Goal: Task Accomplishment & Management: Complete application form

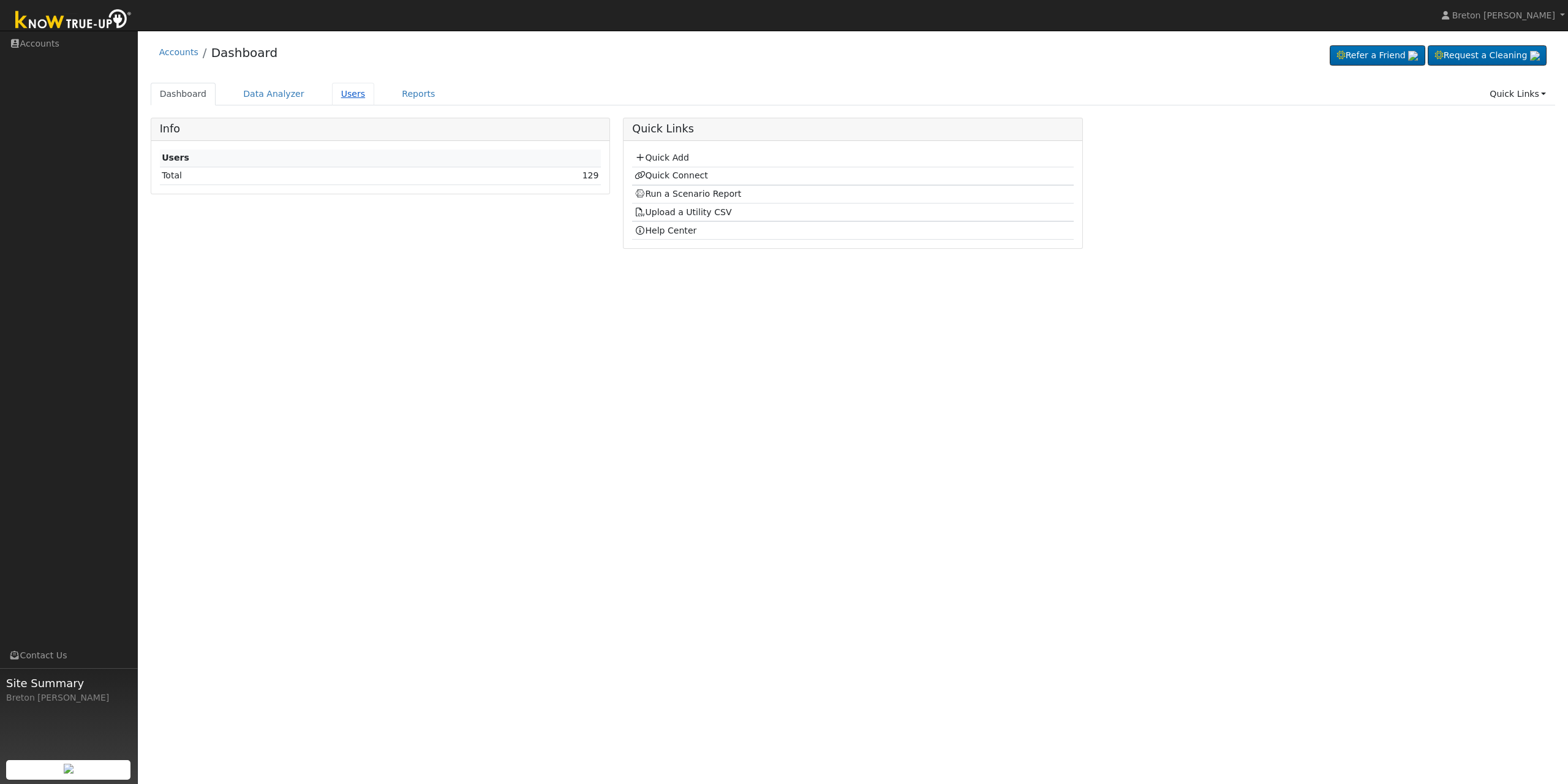
click at [353, 98] on link "Users" at bounding box center [353, 94] width 43 height 23
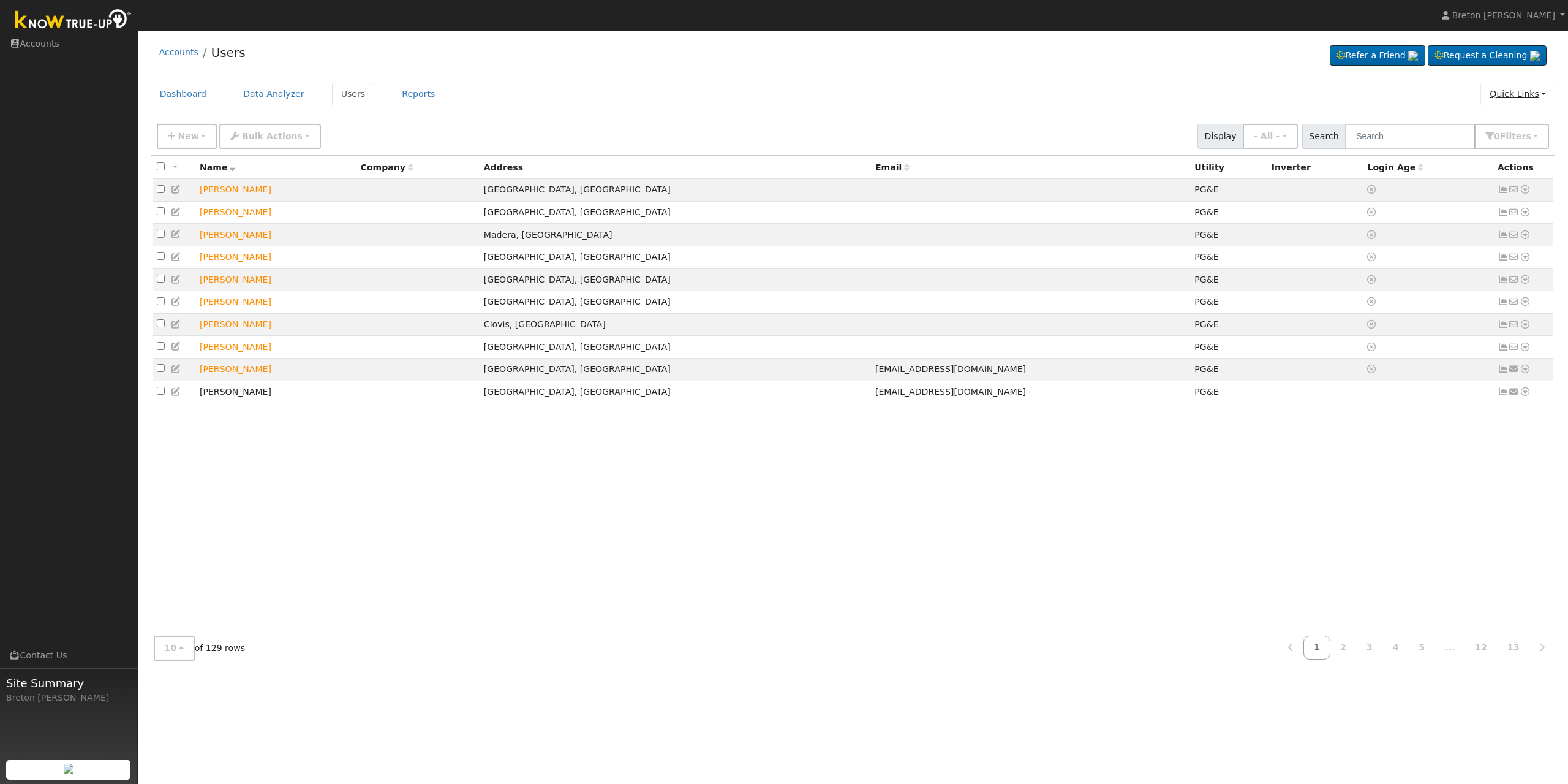
click at [1522, 99] on link "Quick Links" at bounding box center [1517, 94] width 75 height 23
click at [1479, 119] on link "Quick Add" at bounding box center [1493, 120] width 124 height 17
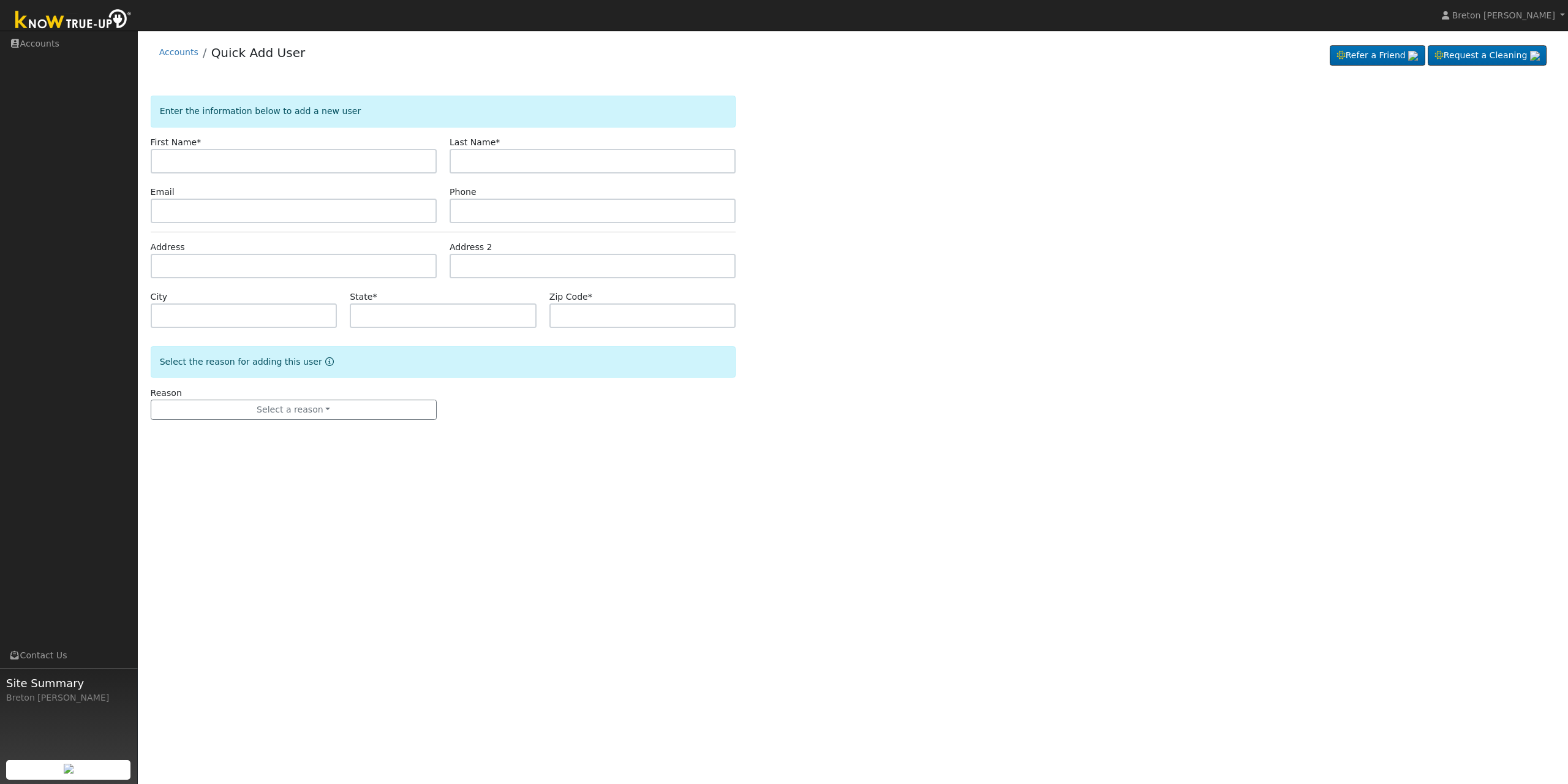
click at [364, 160] on input "text" at bounding box center [293, 161] width 286 height 24
type input "Andrew"
type input "Strambi"
click at [251, 411] on button "Select a reason" at bounding box center [293, 410] width 286 height 21
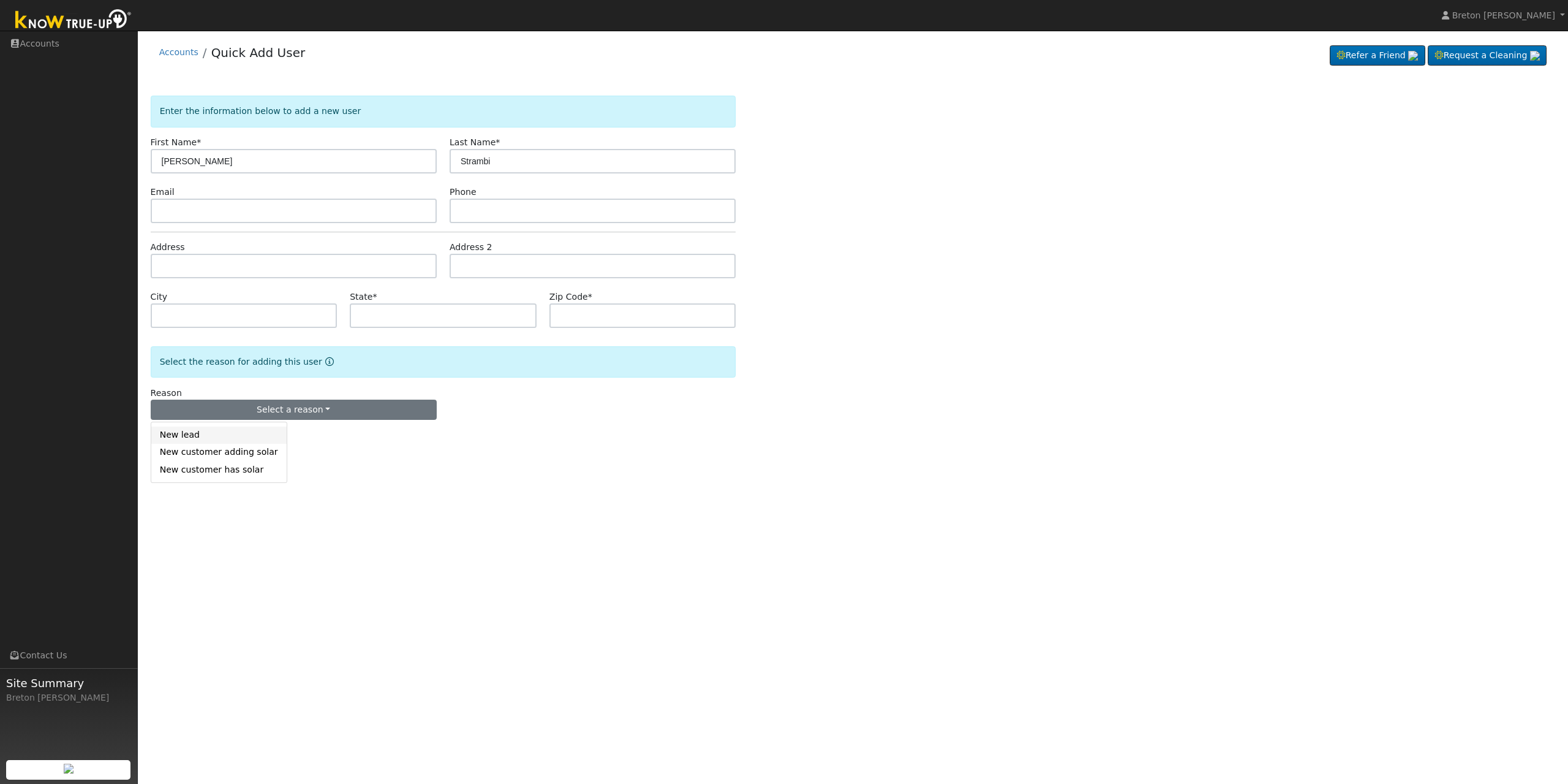
click at [208, 437] on link "New lead" at bounding box center [219, 434] width 135 height 17
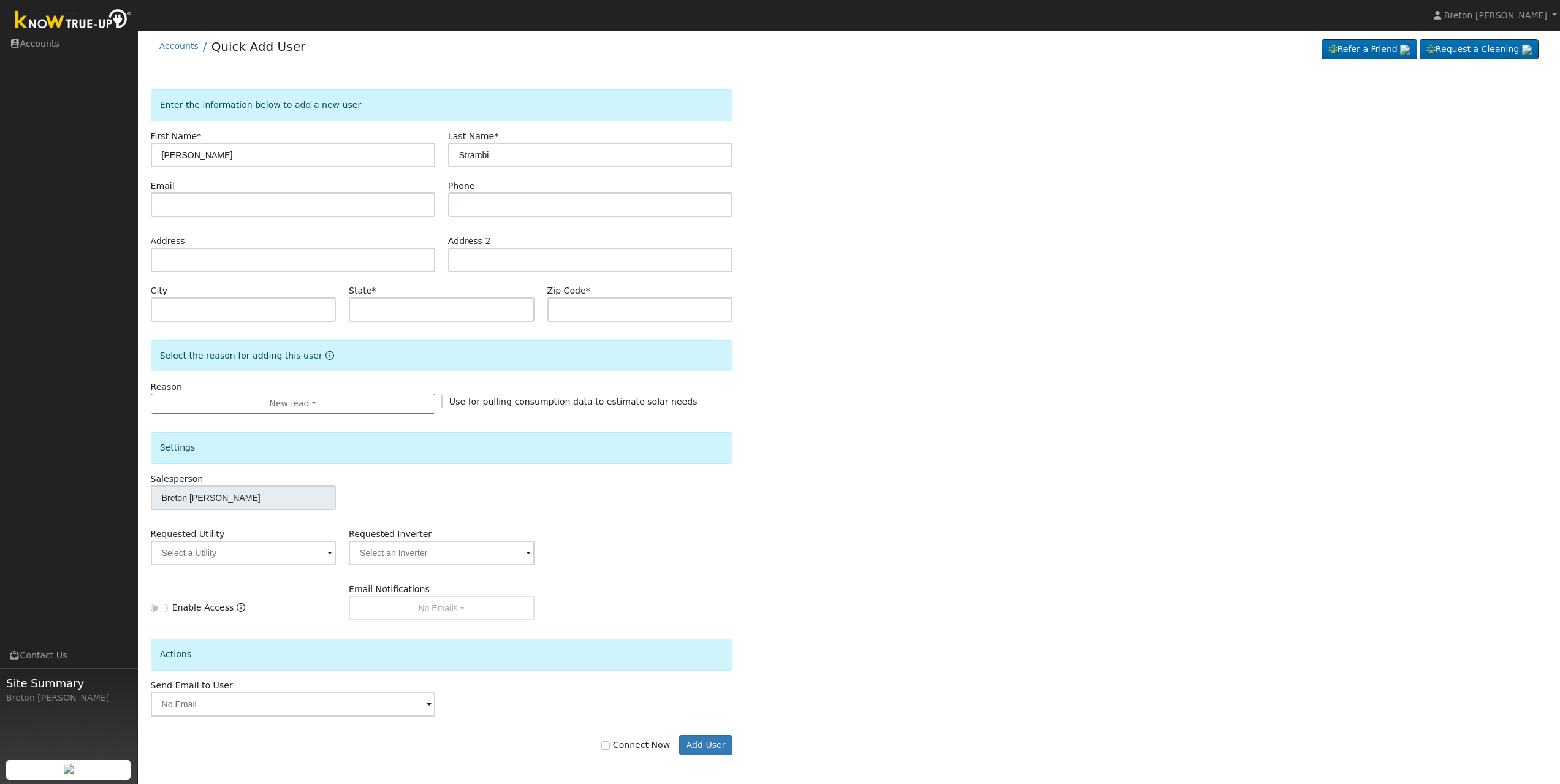
scroll to position [8, 0]
click at [288, 701] on input "text" at bounding box center [293, 702] width 285 height 24
click at [282, 706] on input "text" at bounding box center [293, 702] width 285 height 24
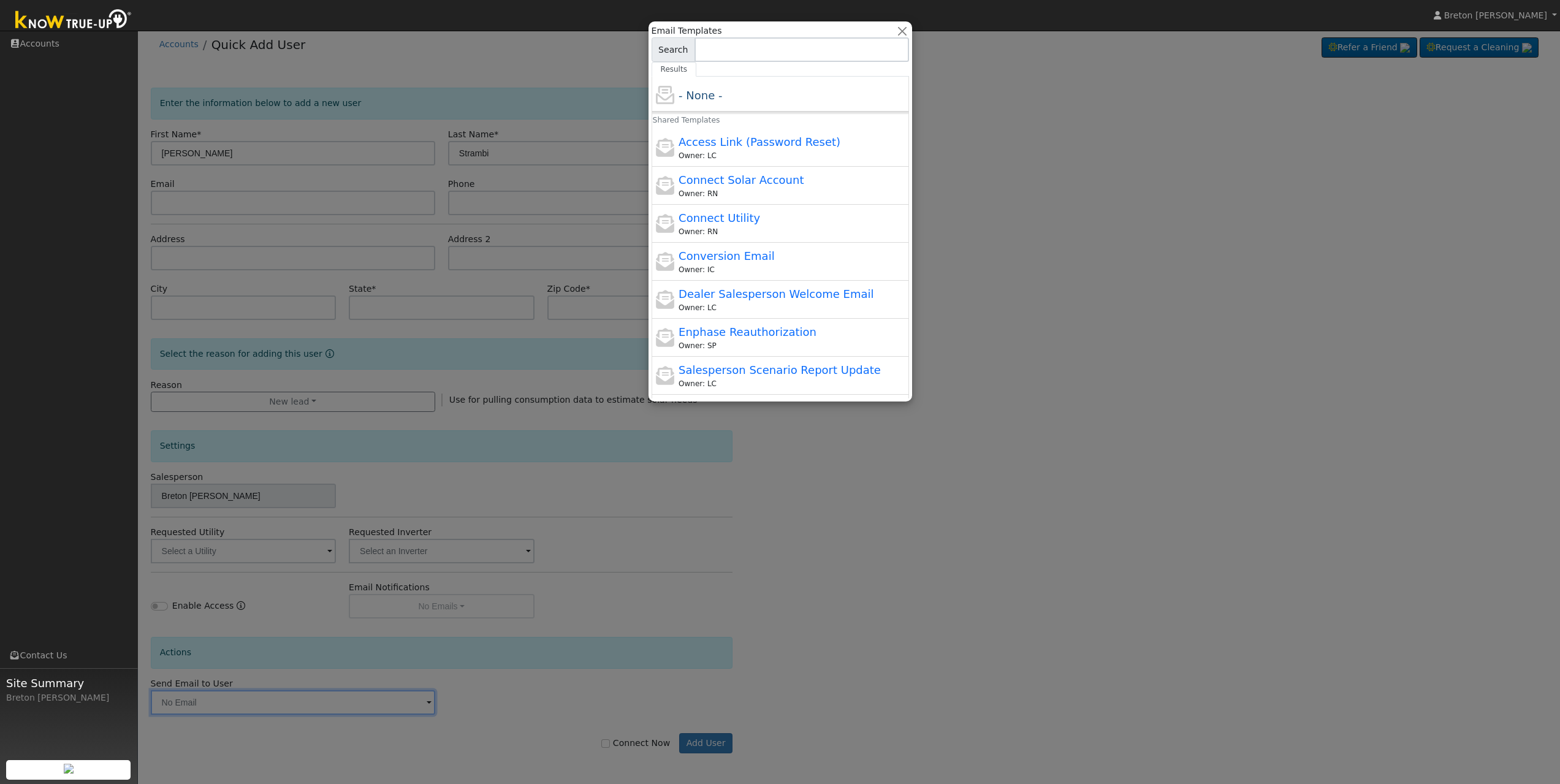
click at [479, 687] on div at bounding box center [780, 392] width 1560 height 784
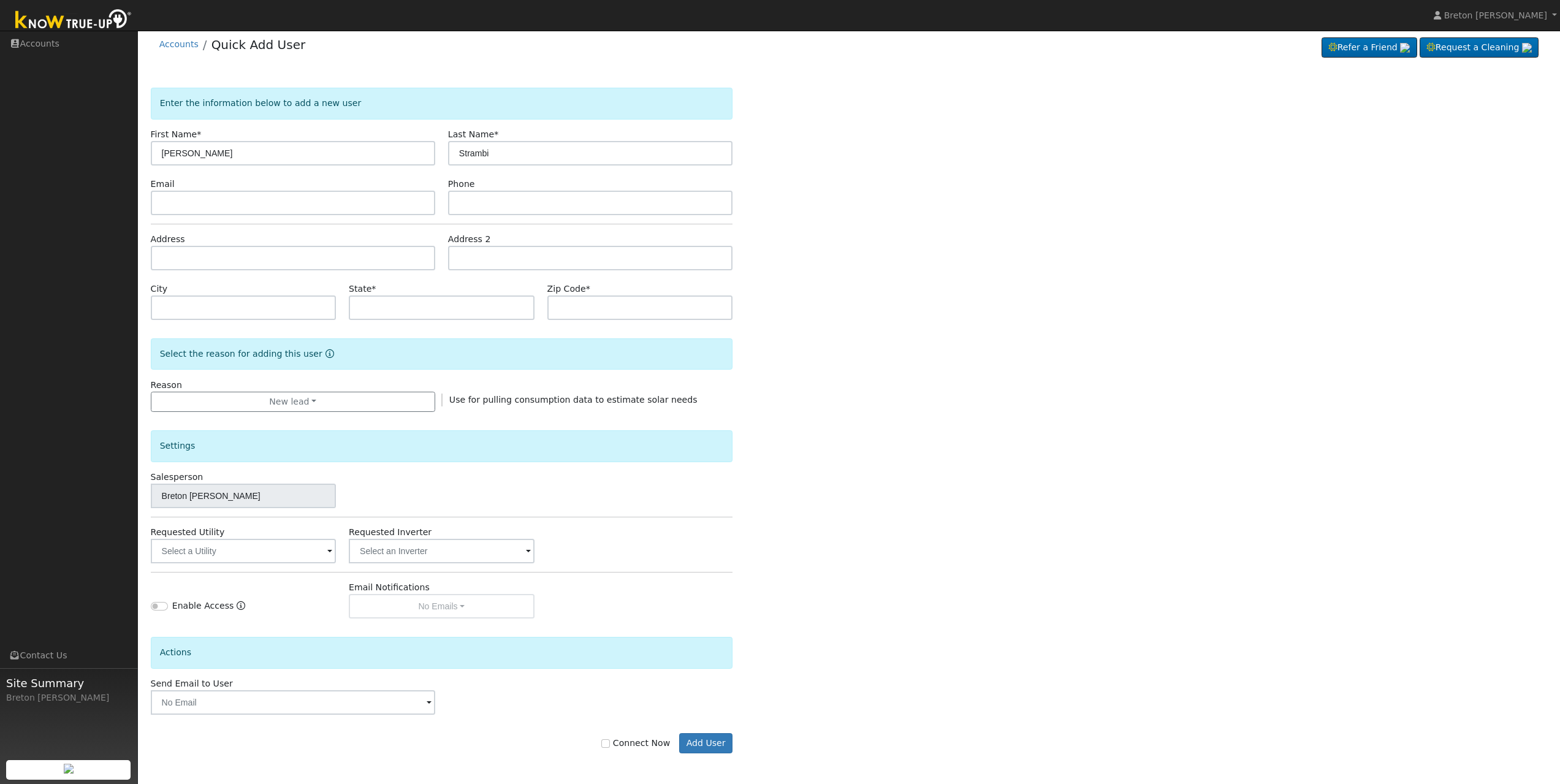
click at [577, 673] on div "Actions" at bounding box center [441, 657] width 595 height 40
click at [686, 739] on button "Add User" at bounding box center [706, 743] width 53 height 21
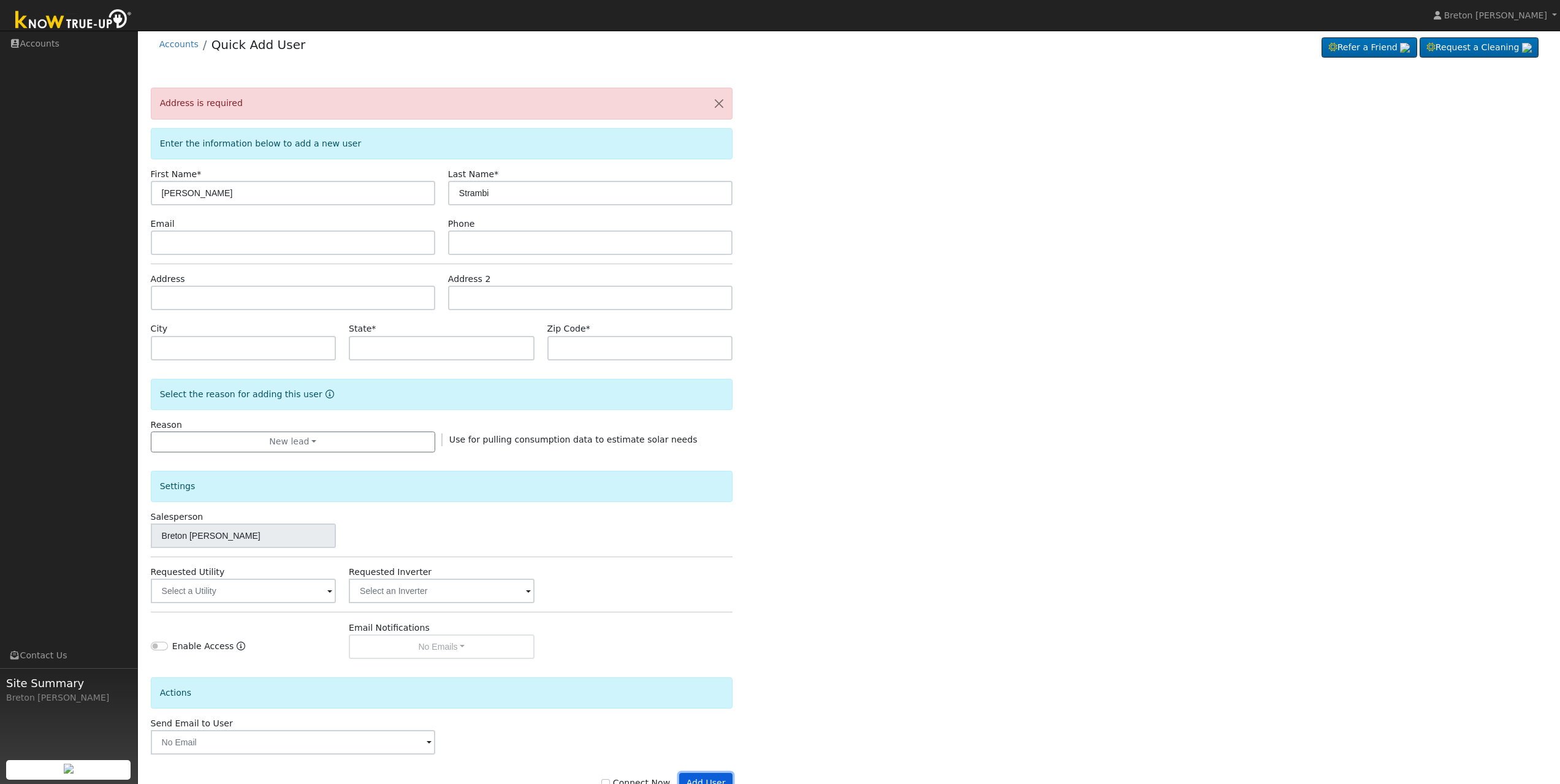
scroll to position [0, 0]
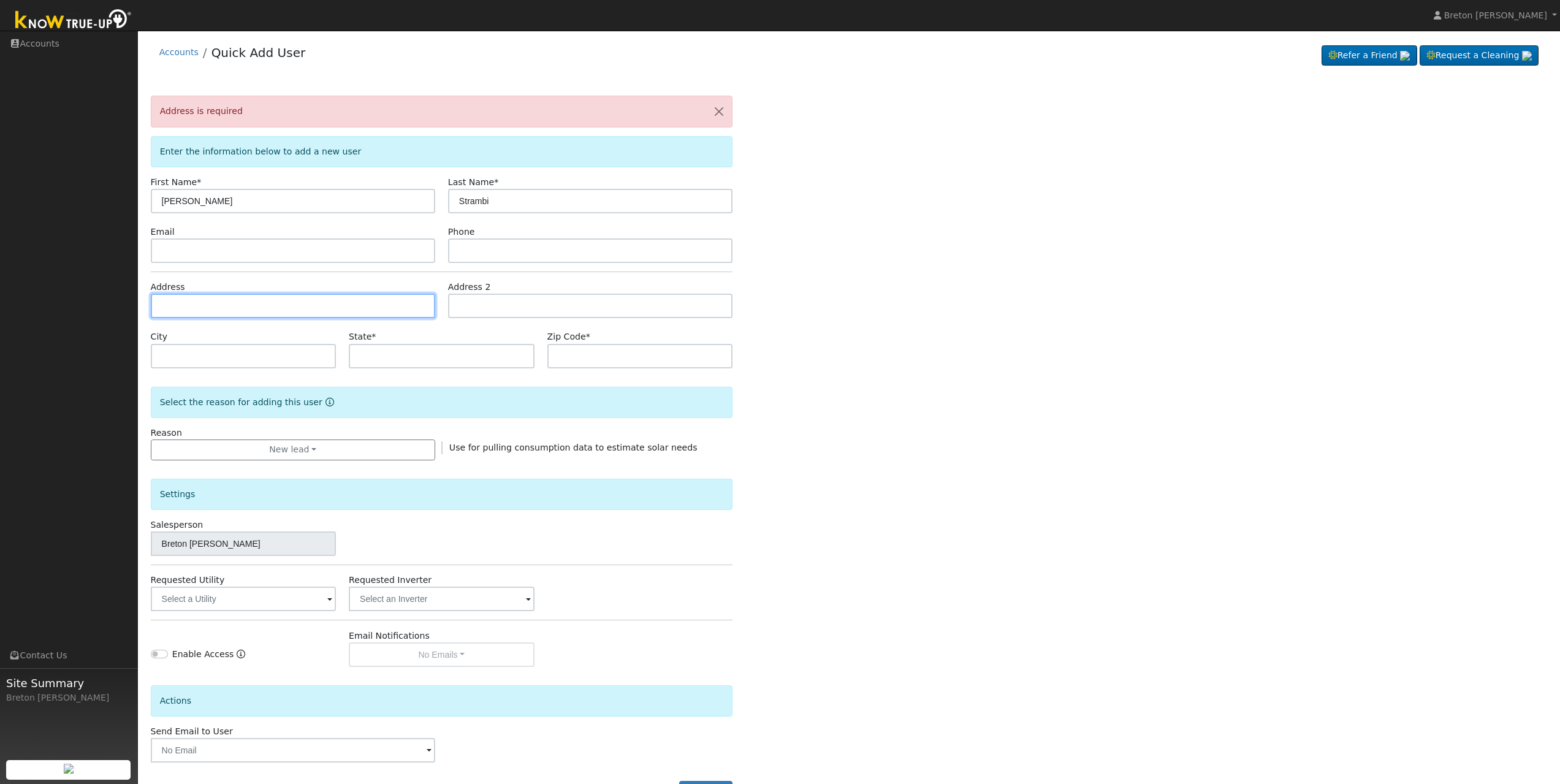
click at [177, 301] on input "text" at bounding box center [293, 305] width 285 height 24
type input "722 West Brown Avenue"
type input "Fresno"
type input "CA"
type input "93705"
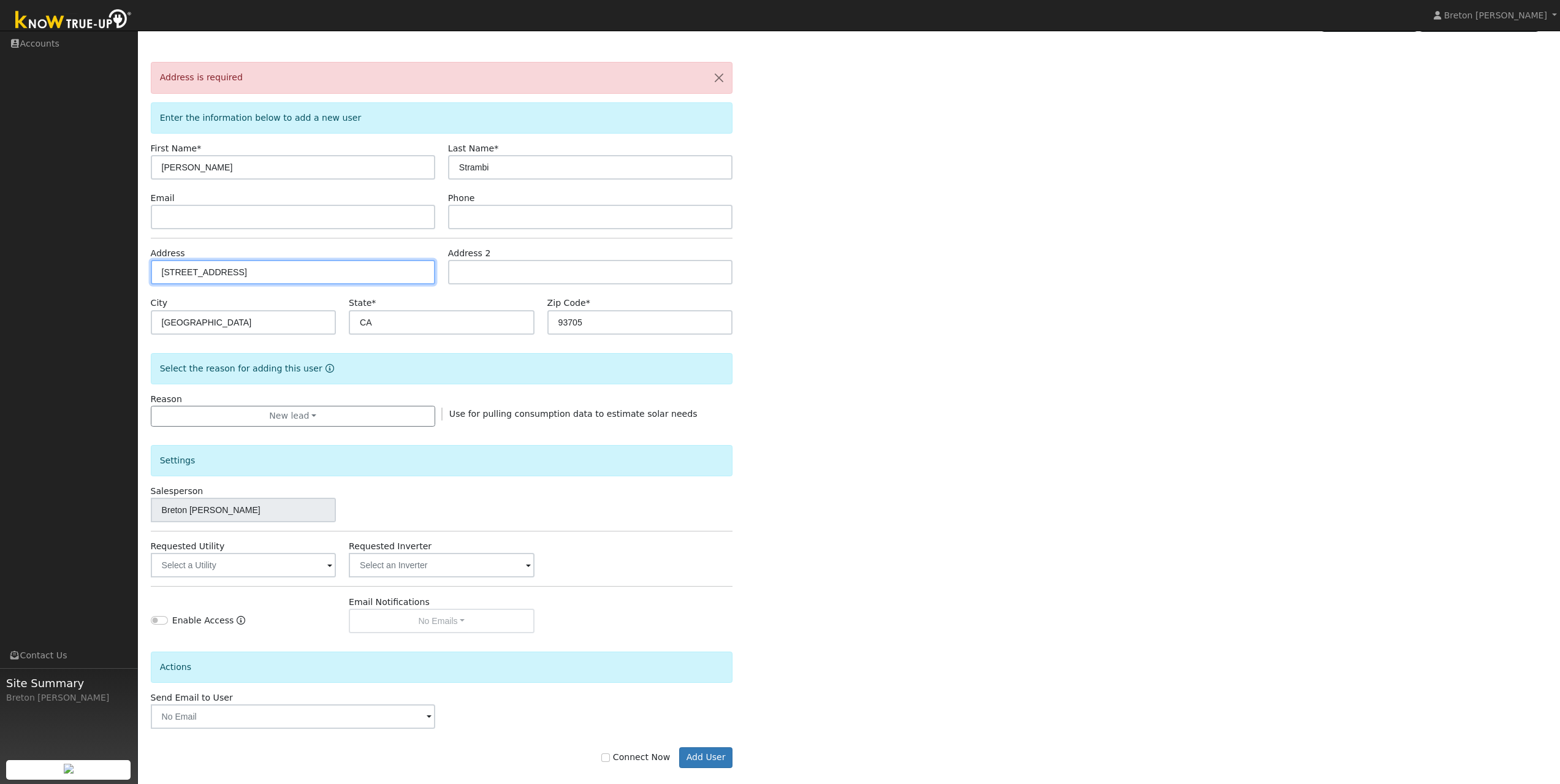
scroll to position [49, 0]
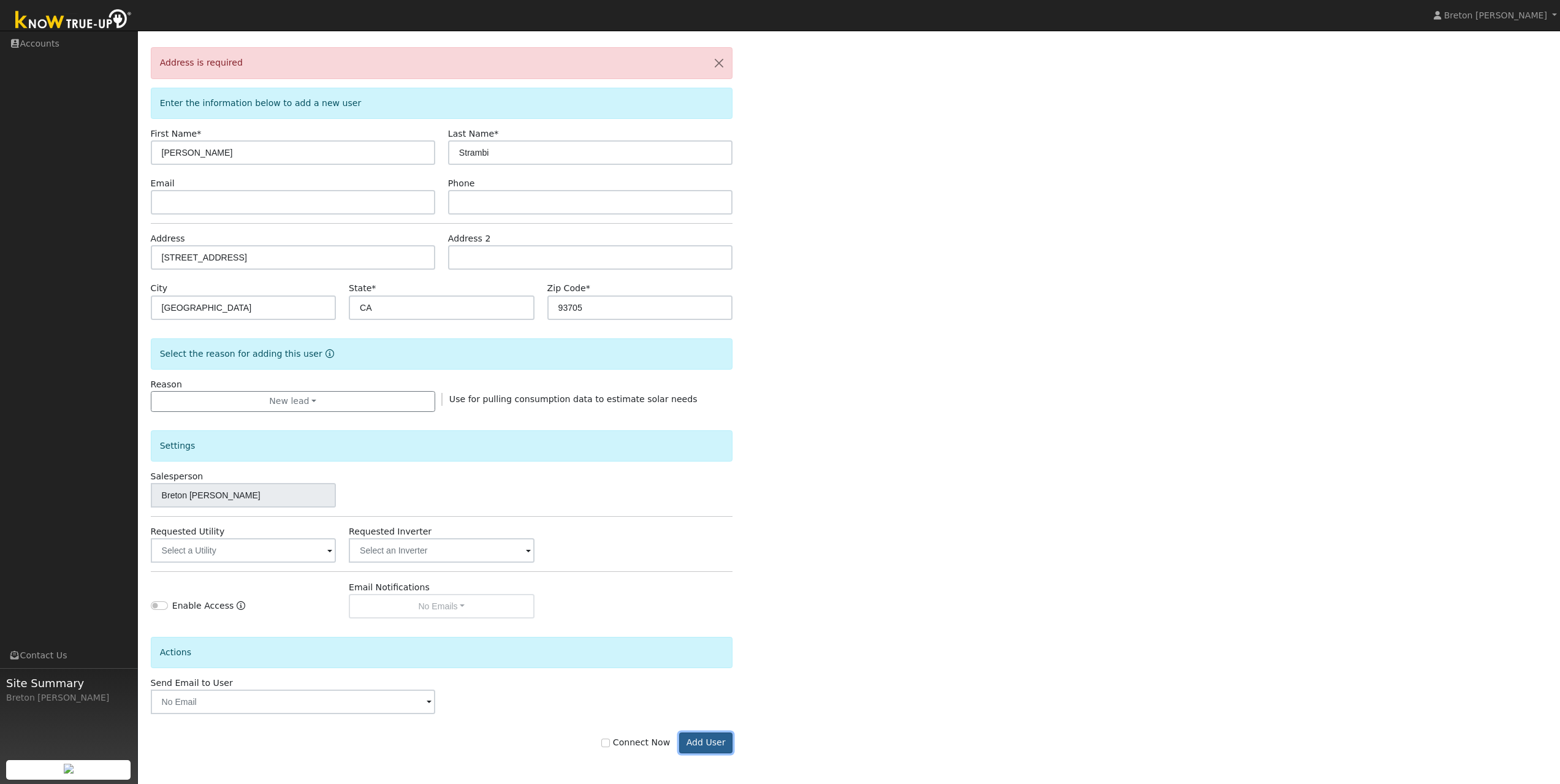
click at [711, 744] on button "Add User" at bounding box center [706, 743] width 53 height 21
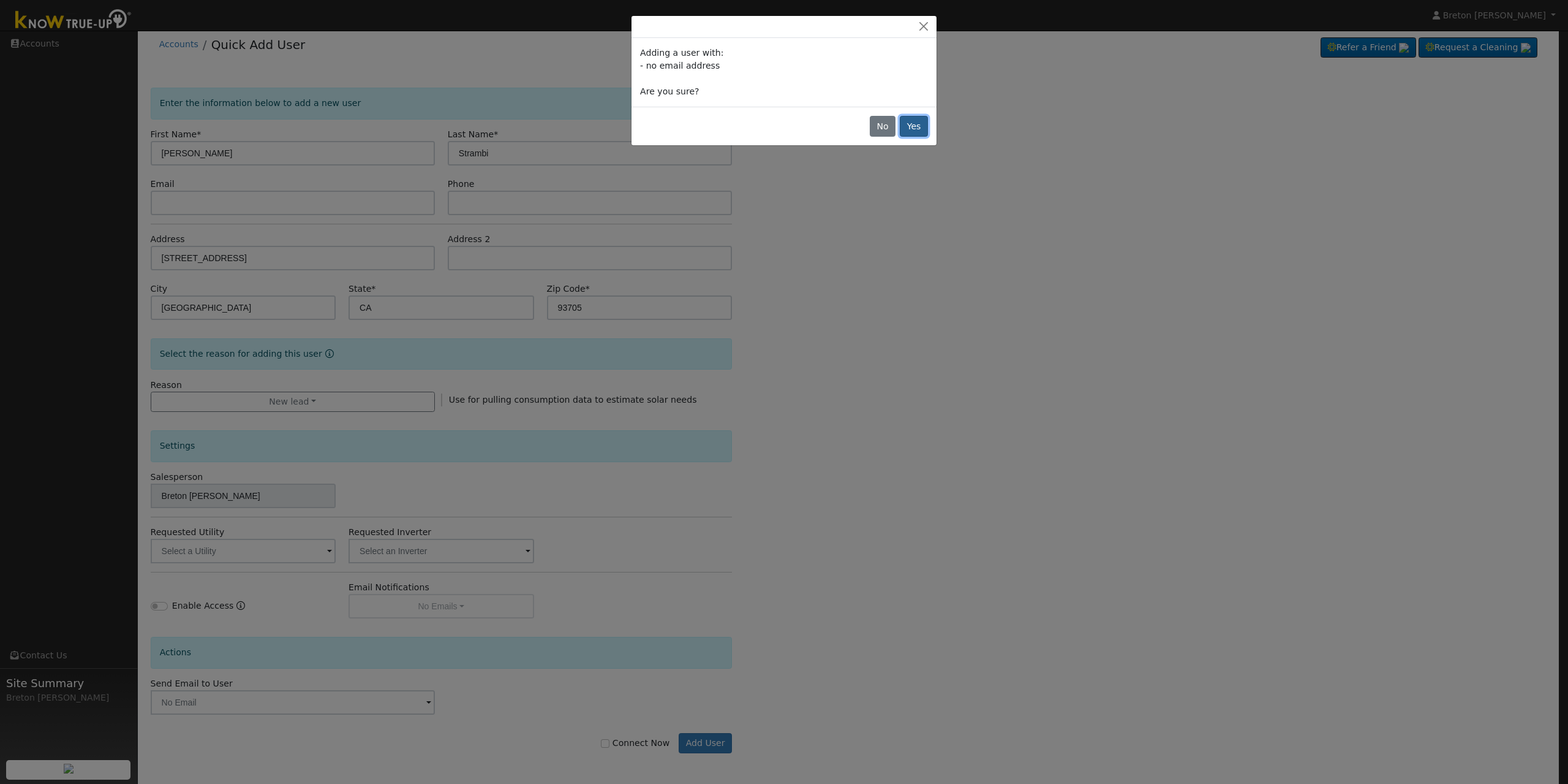
click at [909, 118] on button "Yes" at bounding box center [914, 126] width 28 height 21
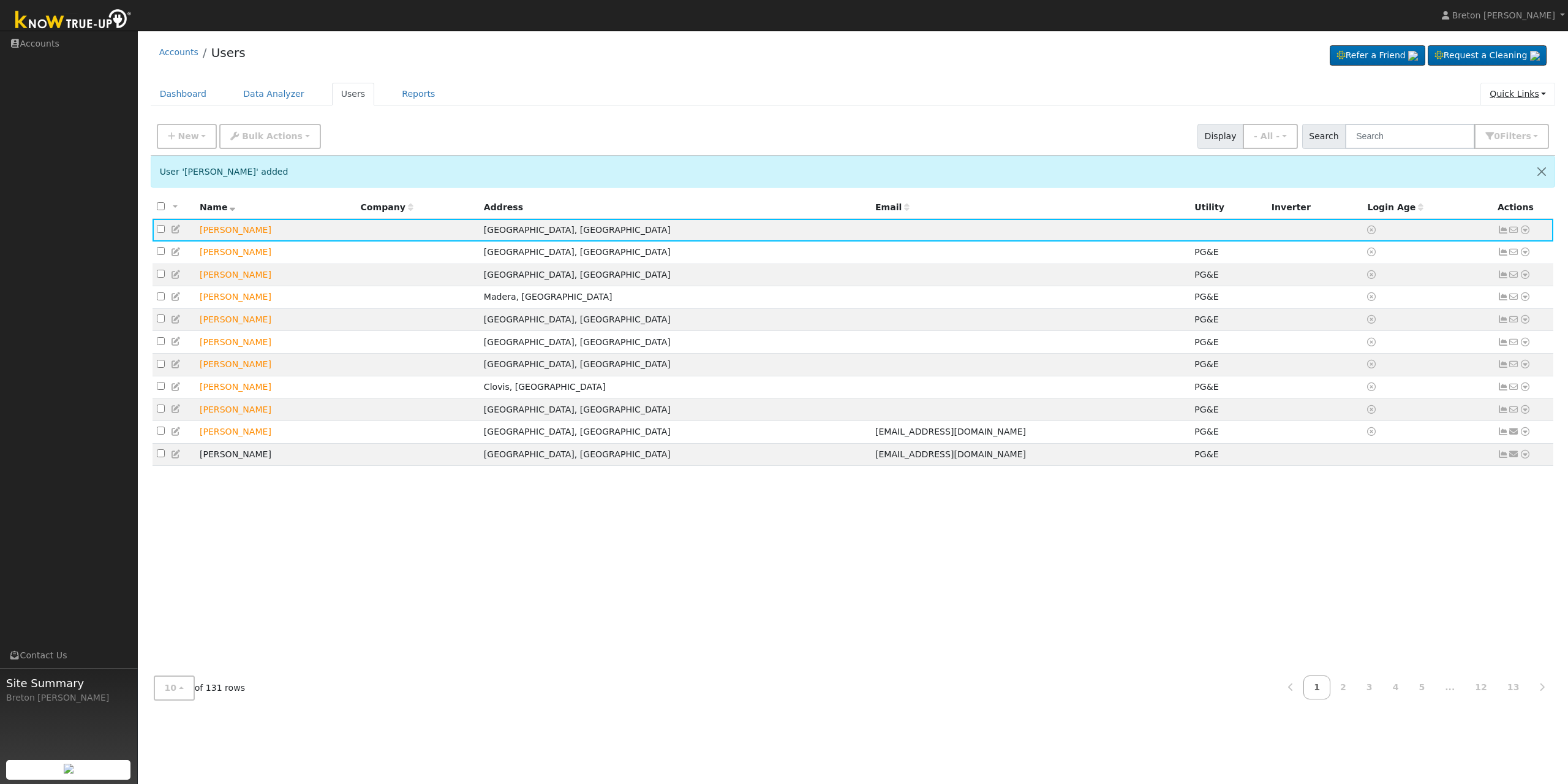
click at [1512, 89] on link "Quick Links" at bounding box center [1517, 94] width 75 height 23
click at [1483, 138] on link "Quick Connect" at bounding box center [1493, 137] width 124 height 17
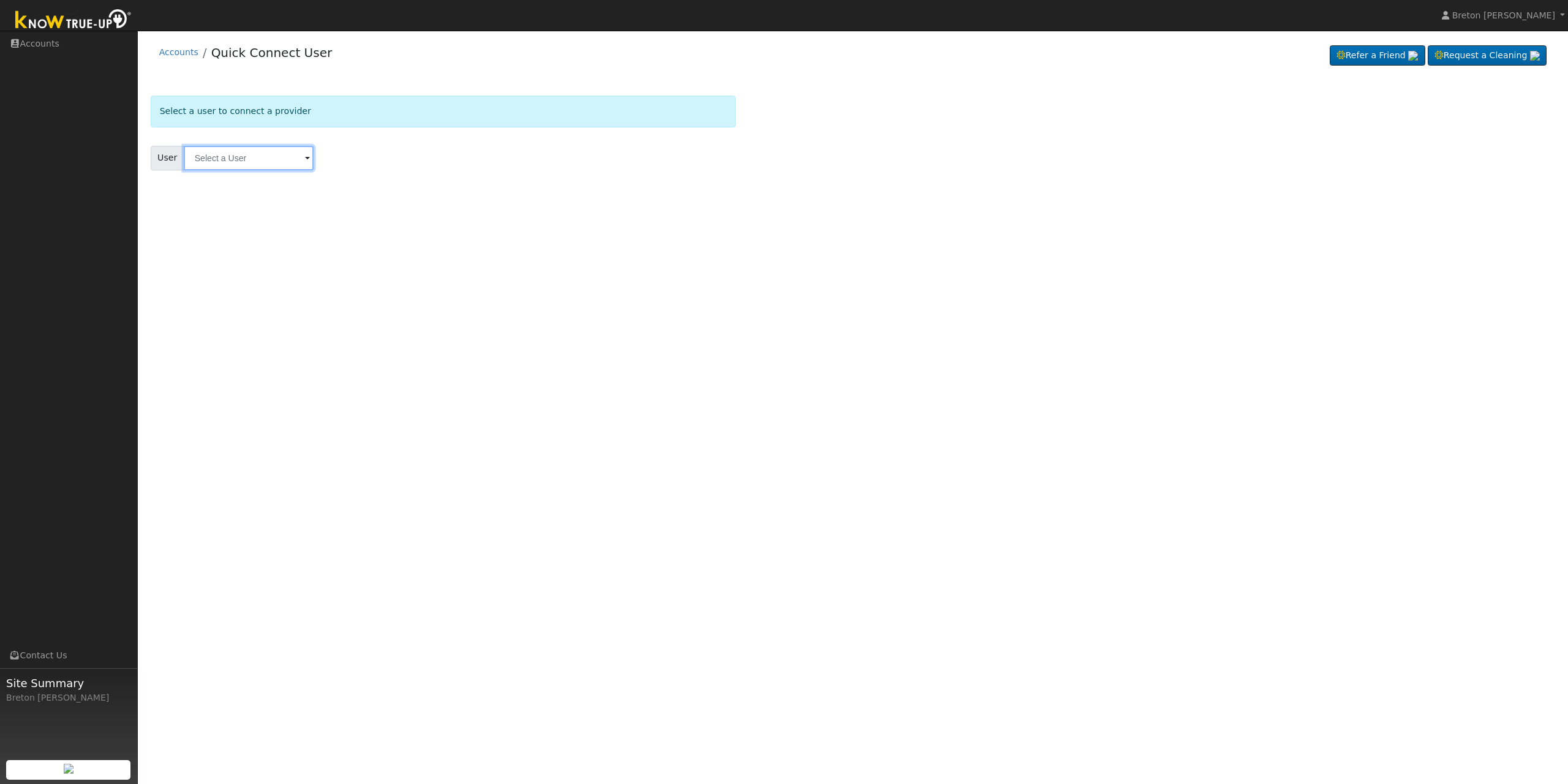
click at [250, 157] on input "text" at bounding box center [249, 157] width 130 height 24
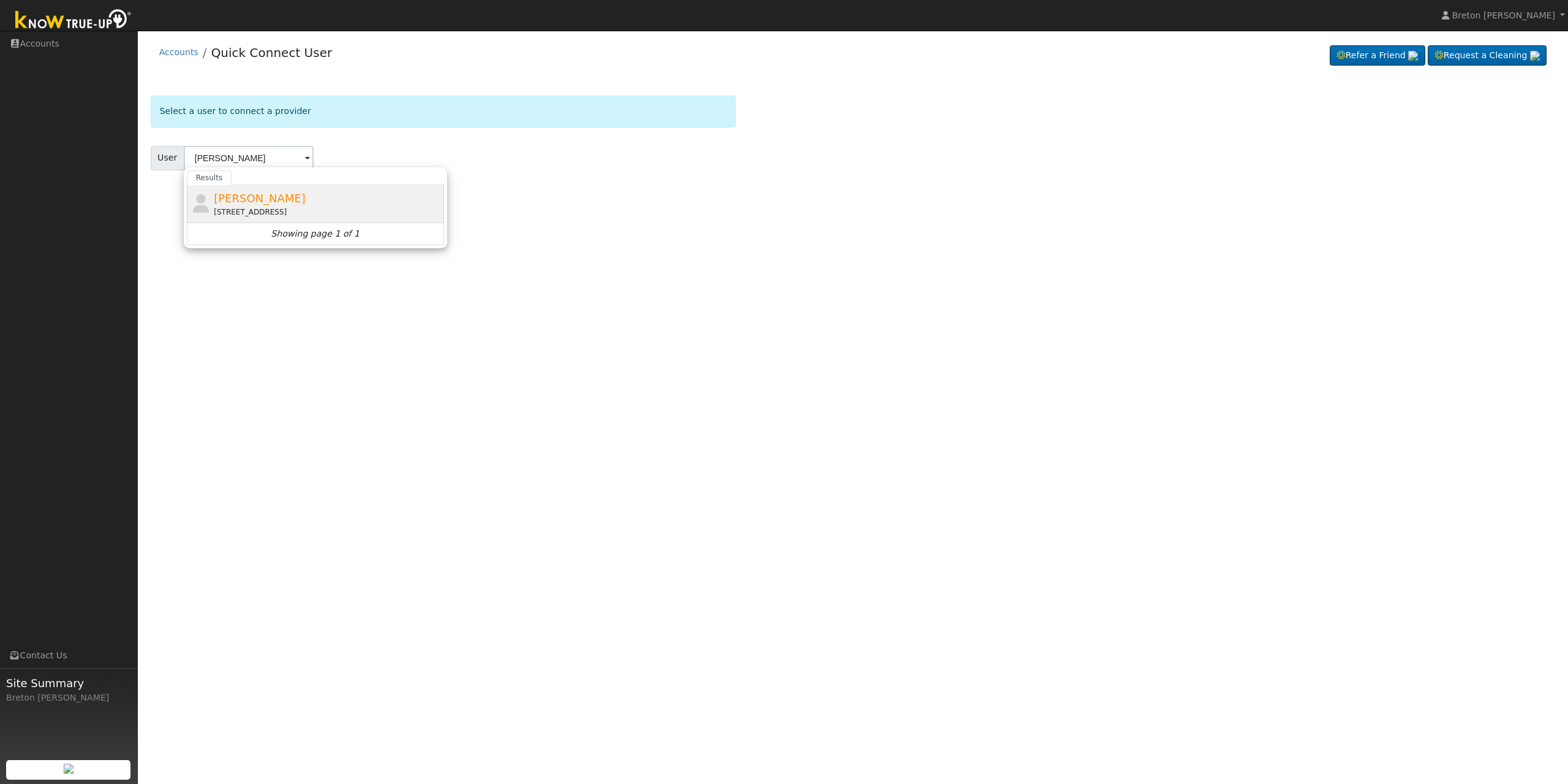
click at [250, 196] on span "[PERSON_NAME]" at bounding box center [259, 198] width 92 height 13
type input "[PERSON_NAME]"
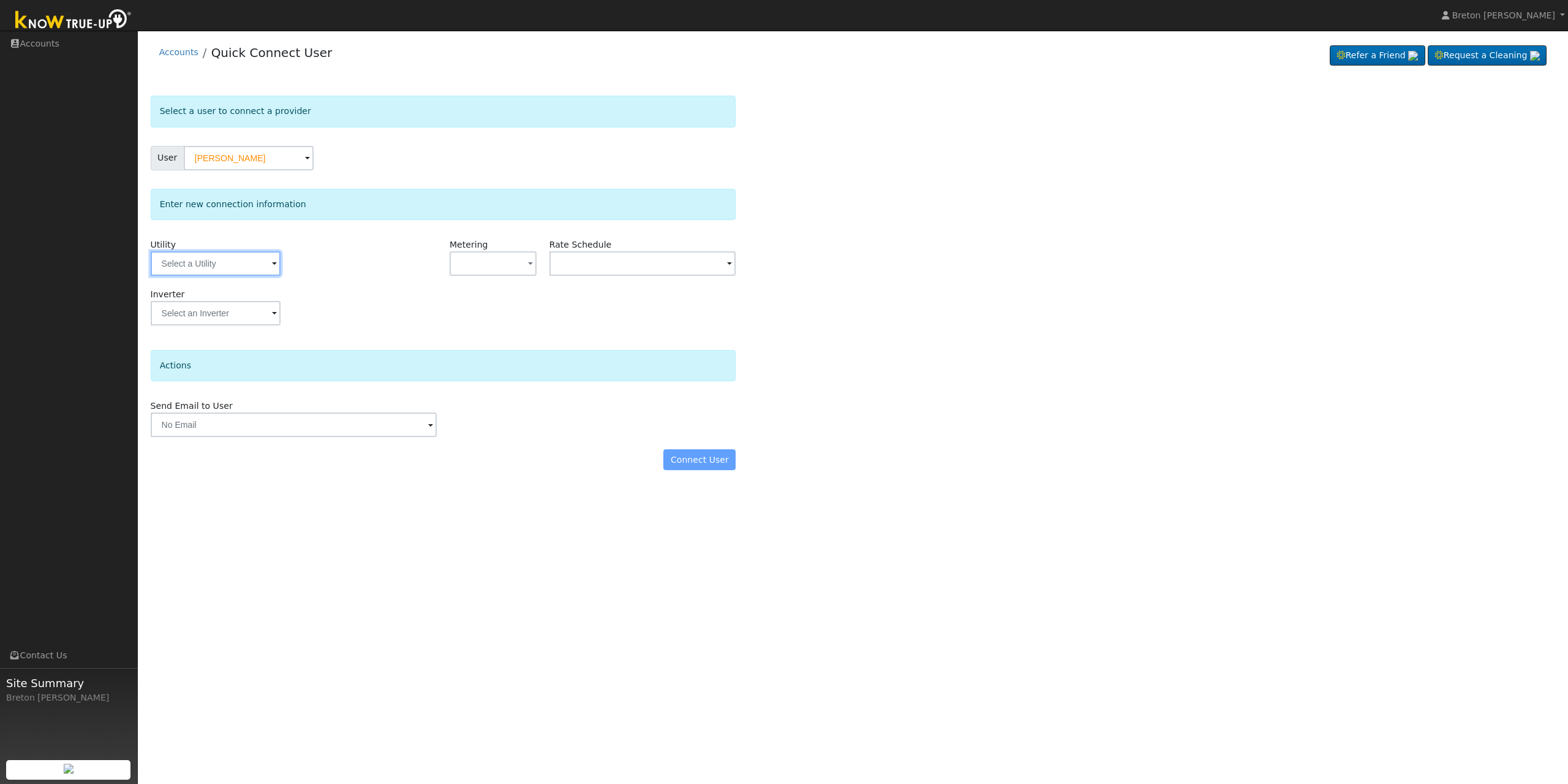
click at [210, 259] on input "text" at bounding box center [216, 263] width 130 height 24
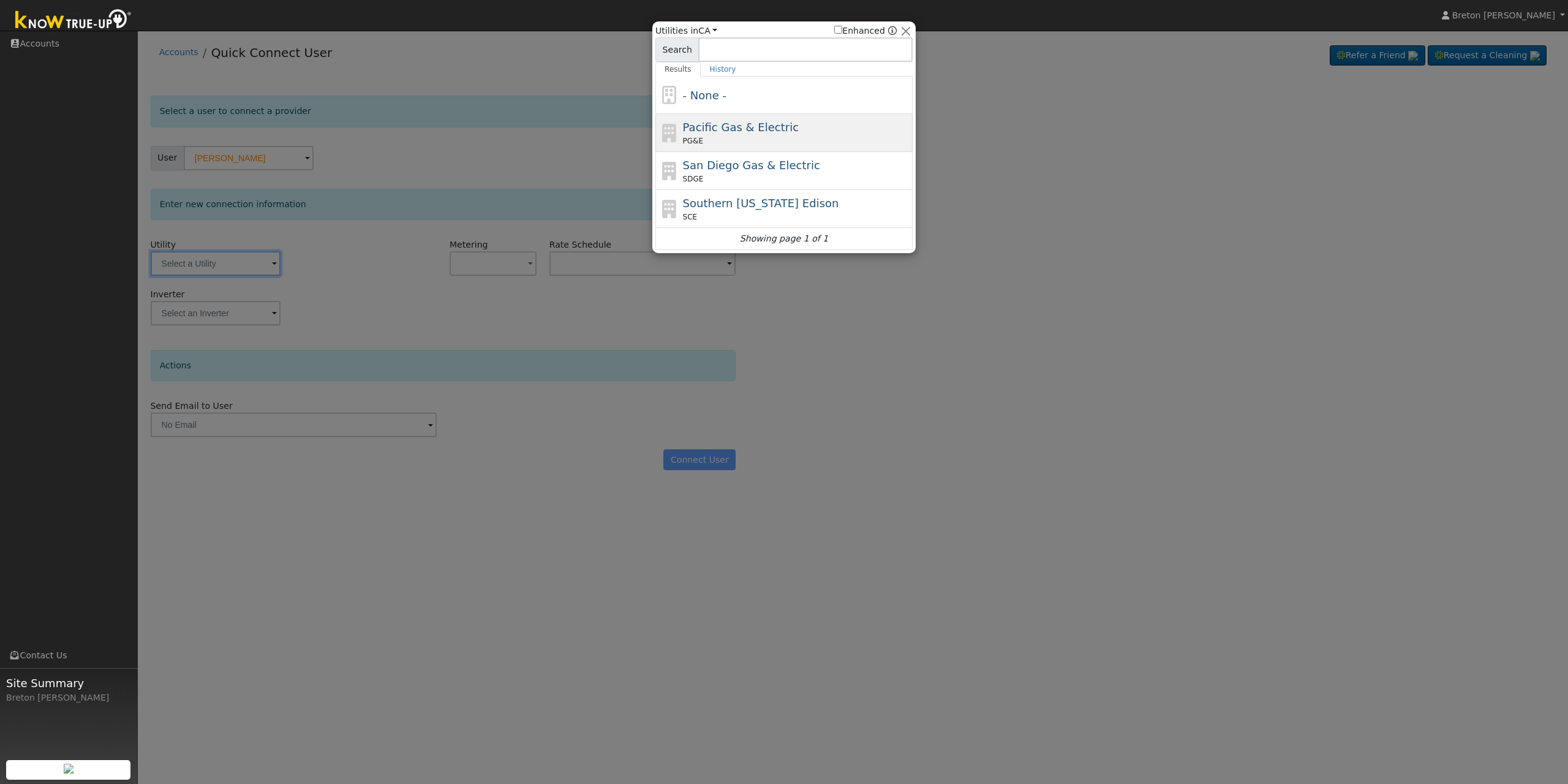
click at [759, 135] on div "Pacific Gas & Electric PG&E" at bounding box center [797, 132] width 227 height 27
type input "PG&E"
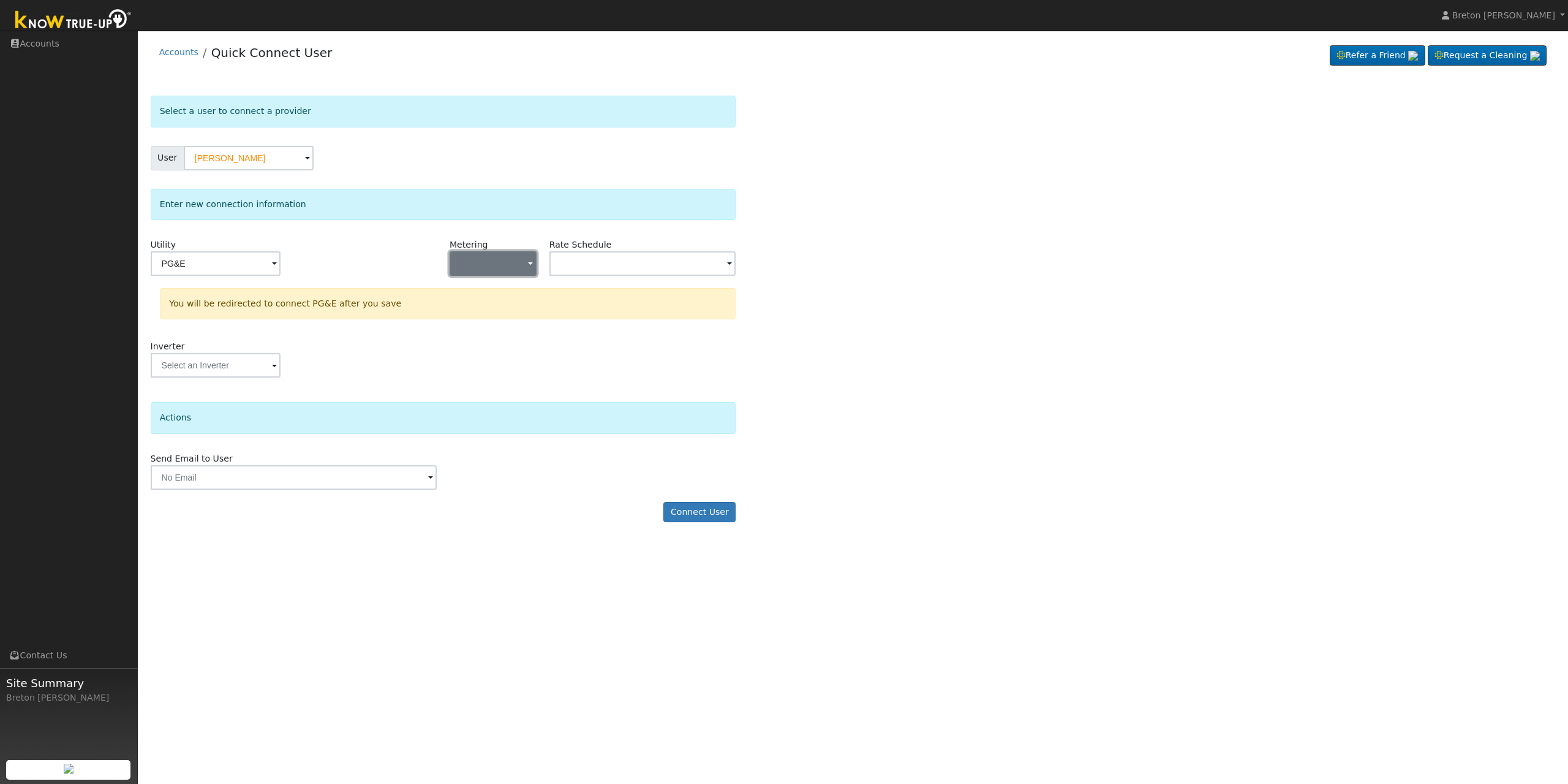
click at [494, 256] on button "button" at bounding box center [493, 263] width 87 height 24
click at [491, 306] on link "NEM" at bounding box center [493, 307] width 85 height 17
drag, startPoint x: 572, startPoint y: 249, endPoint x: 564, endPoint y: 253, distance: 8.9
click at [569, 251] on div "Rate Schedule" at bounding box center [643, 263] width 199 height 50
click at [281, 257] on input "text" at bounding box center [216, 263] width 130 height 24
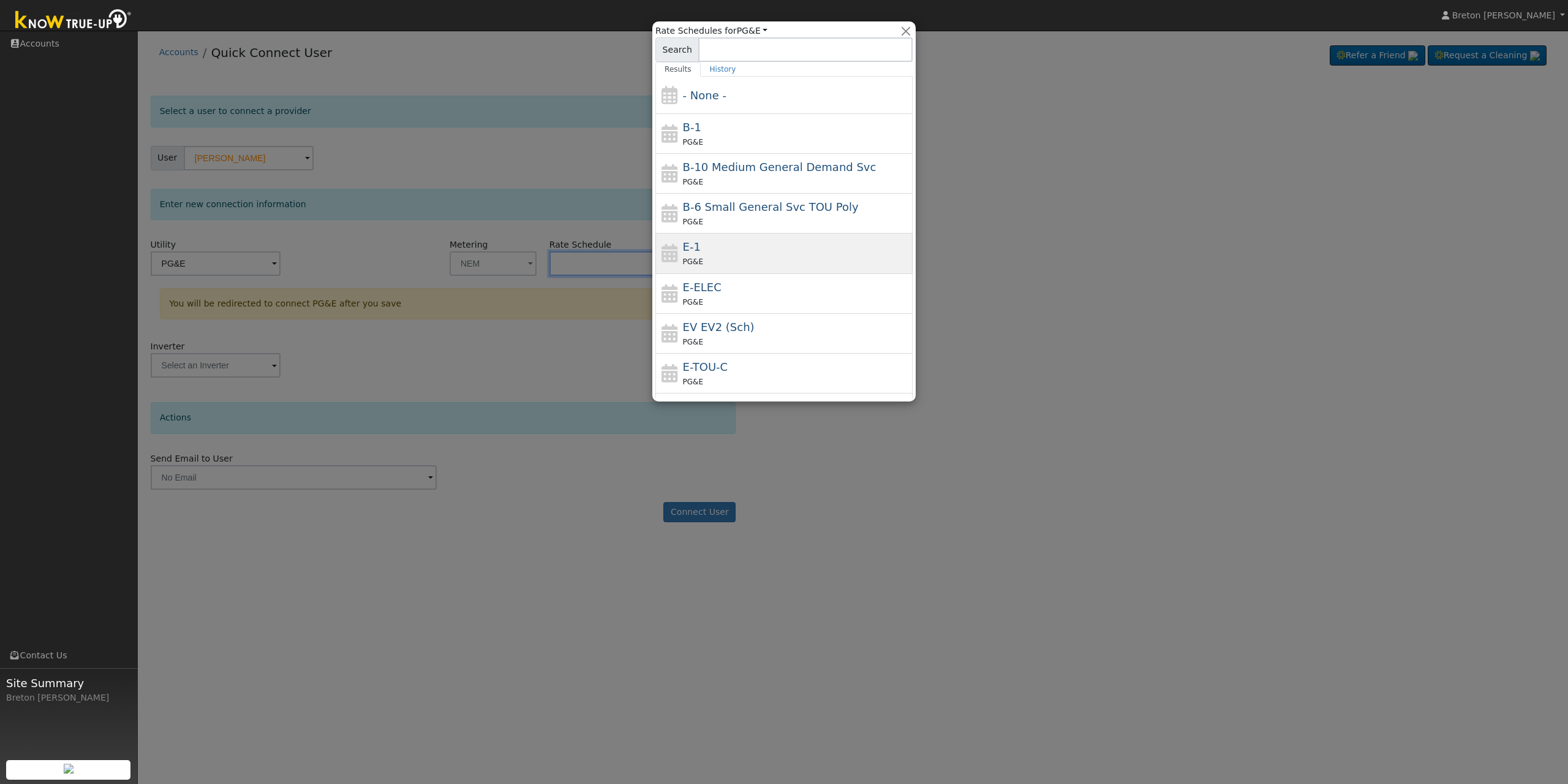
click at [704, 242] on div "E-1 PG&E" at bounding box center [797, 253] width 227 height 30
type input "E-1"
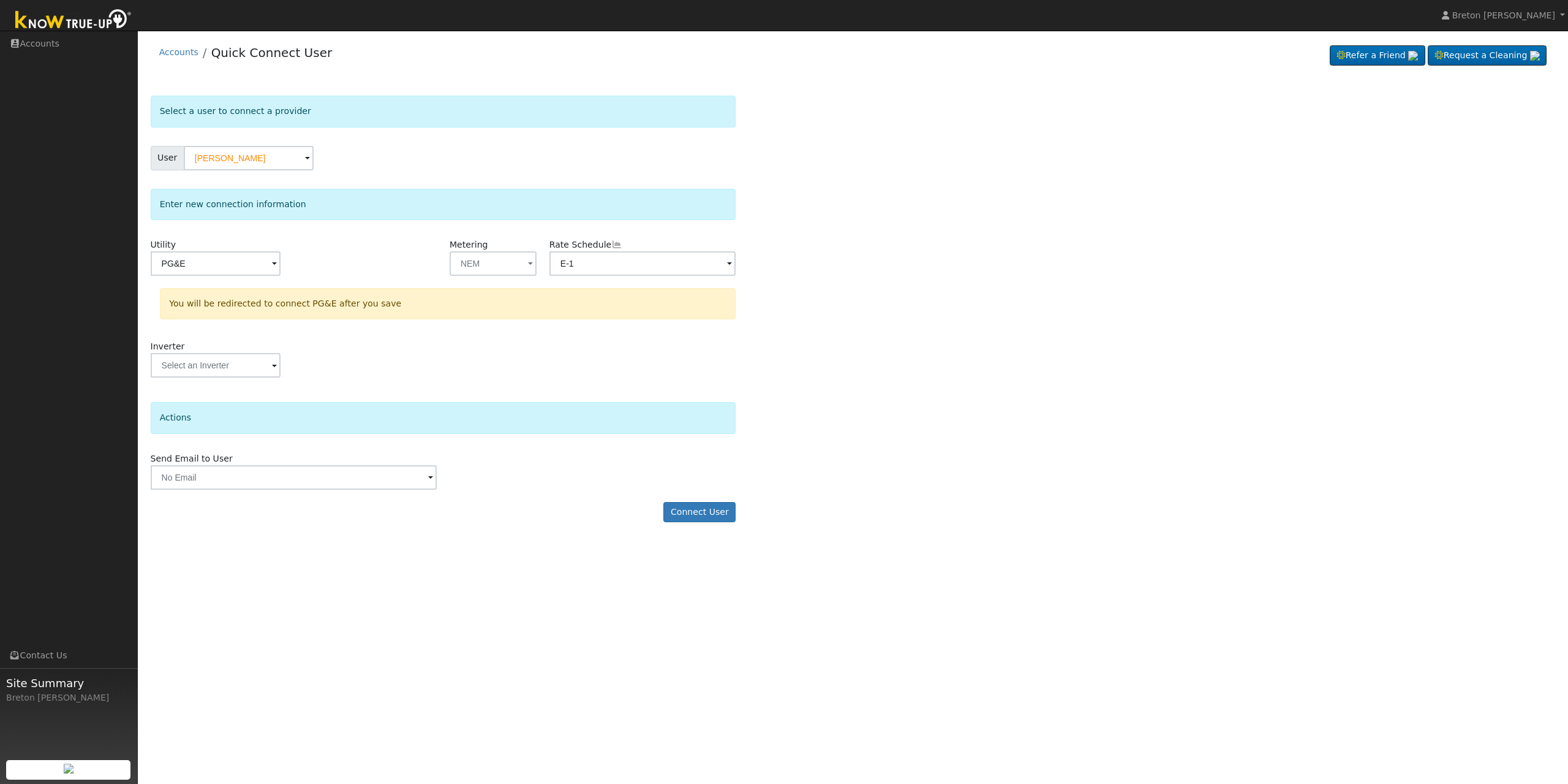
click at [841, 211] on div "Select a user to connect a provider User [PERSON_NAME] Account Default Account …" at bounding box center [853, 315] width 1405 height 439
click at [716, 512] on button "Connect User" at bounding box center [699, 512] width 72 height 21
